Goal: Task Accomplishment & Management: Manage account settings

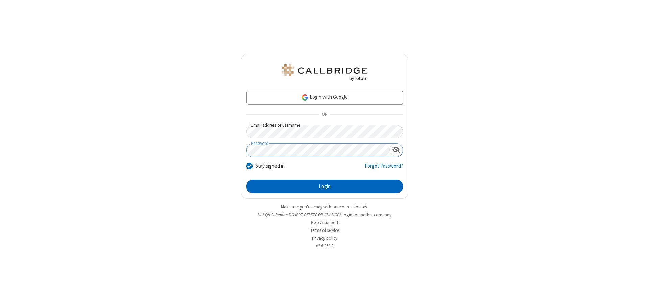
click at [325, 186] on button "Login" at bounding box center [324, 186] width 157 height 14
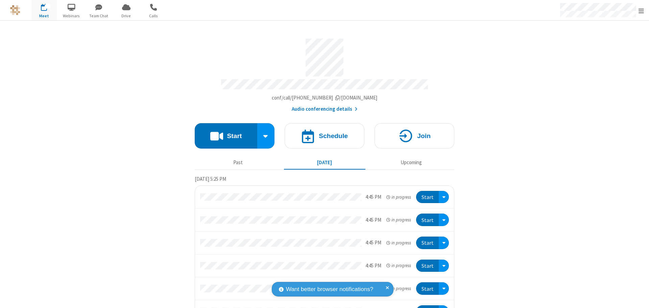
click at [641, 10] on span "Open menu" at bounding box center [641, 10] width 5 height 7
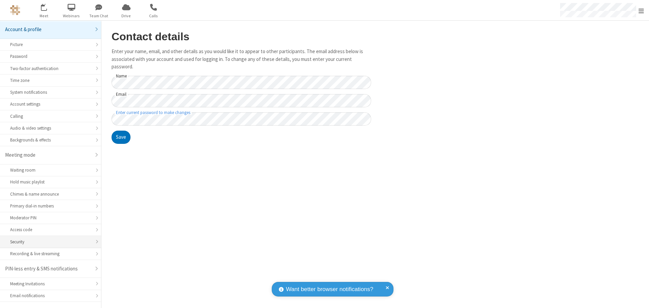
click at [48, 238] on div "Security" at bounding box center [50, 241] width 81 height 6
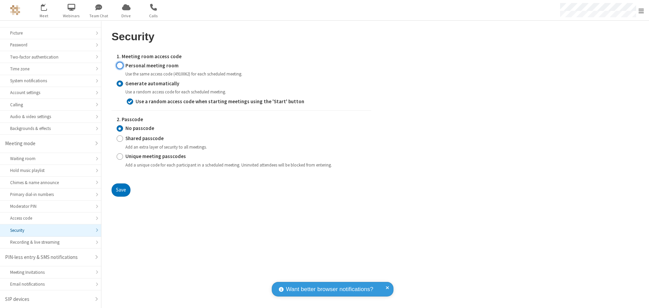
click at [120, 65] on input "Personal meeting room" at bounding box center [120, 65] width 6 height 7
radio input "true"
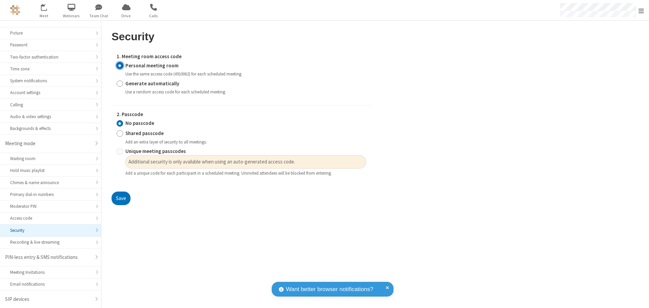
click at [121, 198] on button "Save" at bounding box center [121, 198] width 19 height 14
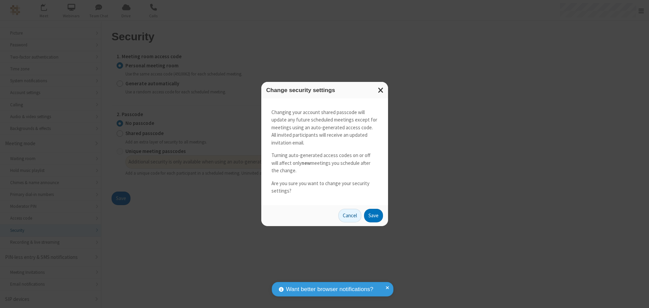
click at [373, 215] on button "Save" at bounding box center [373, 216] width 19 height 14
